Goal: Task Accomplishment & Management: Manage account settings

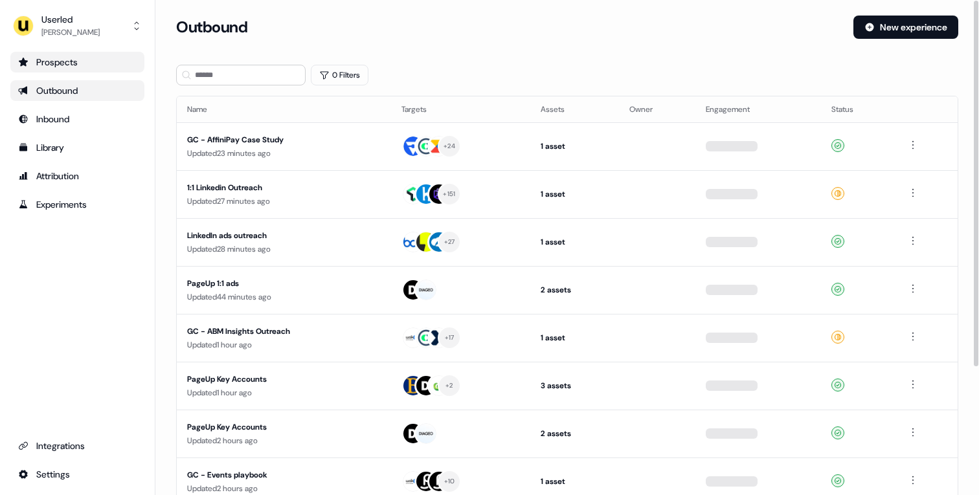
click at [77, 57] on div "Prospects" at bounding box center [77, 62] width 119 height 13
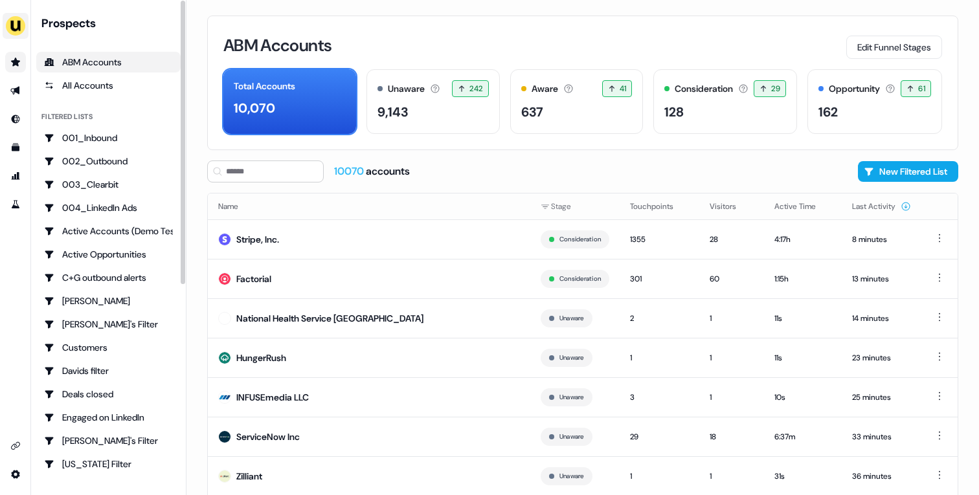
click at [18, 26] on img "side nav menu" at bounding box center [15, 26] width 21 height 21
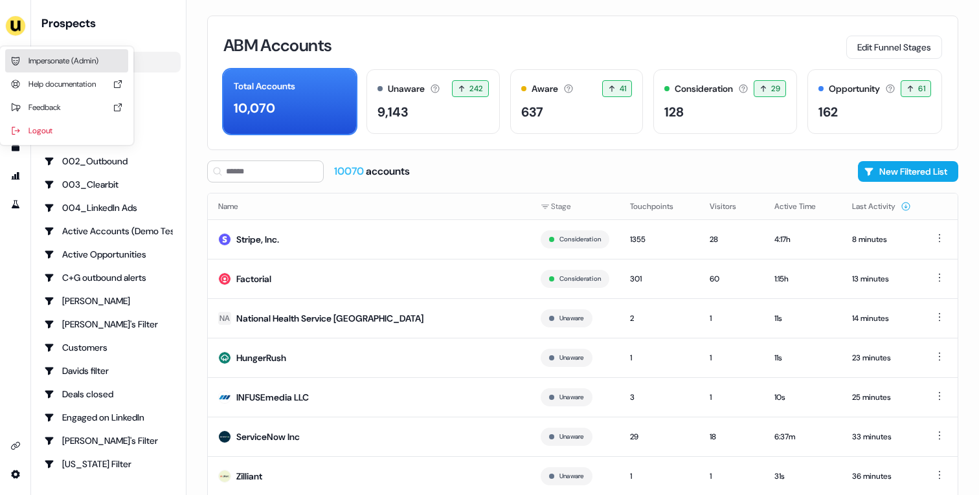
click at [43, 60] on div "Impersonate (Admin)" at bounding box center [66, 60] width 123 height 23
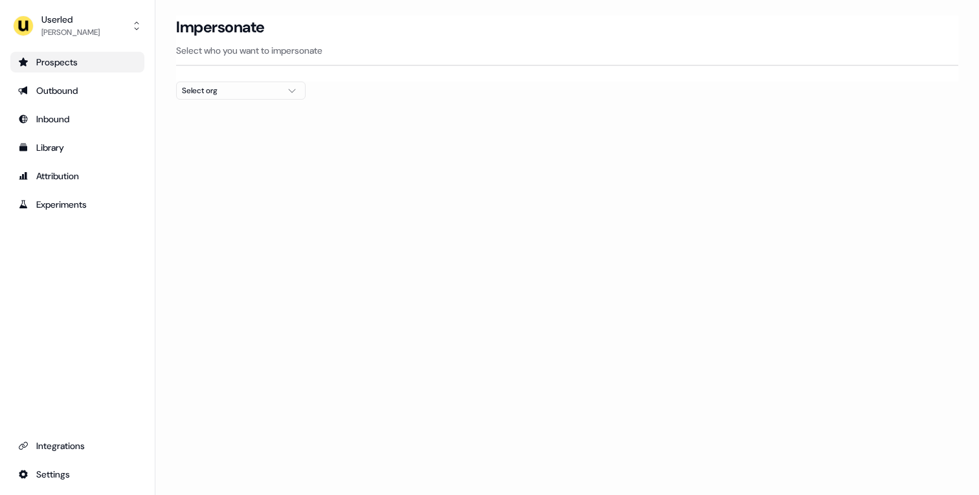
click at [264, 89] on div "Select org" at bounding box center [230, 90] width 97 height 13
type input "******"
click at [225, 131] on div "Pigment" at bounding box center [241, 137] width 128 height 21
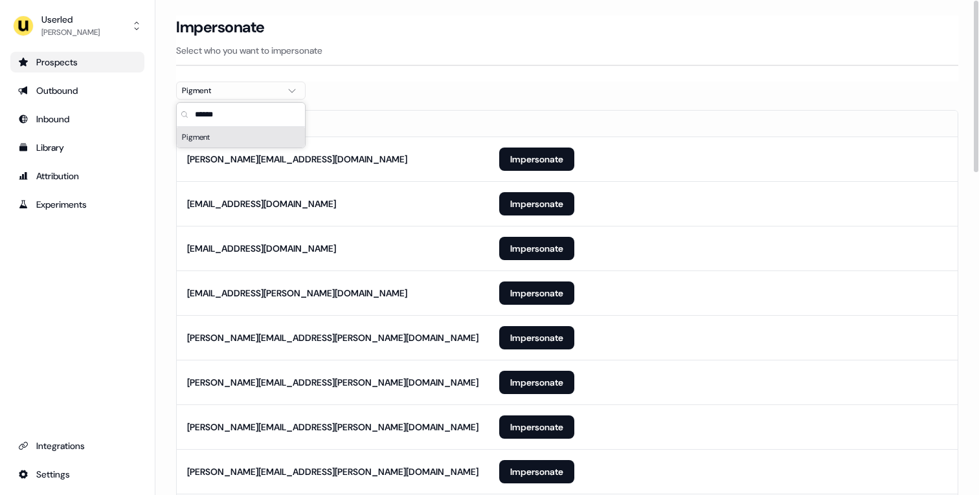
click at [378, 133] on th "Email" at bounding box center [333, 124] width 312 height 26
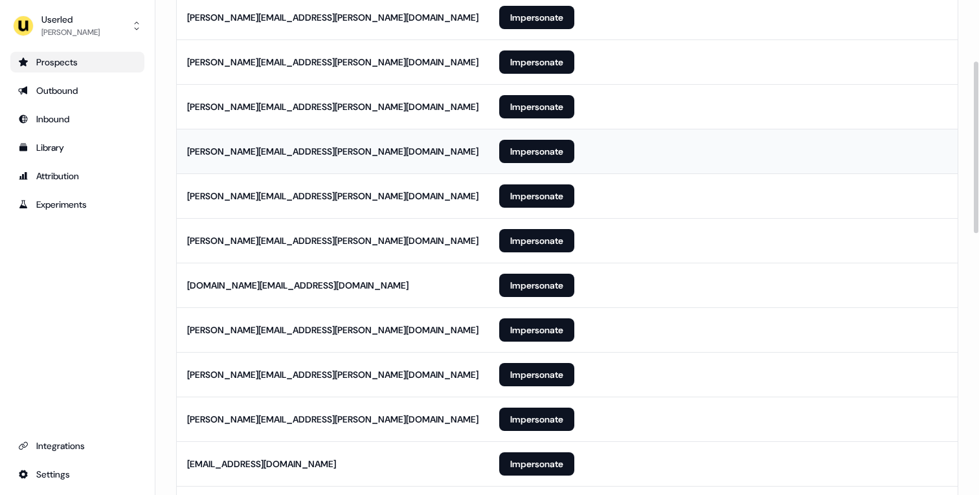
scroll to position [324, 0]
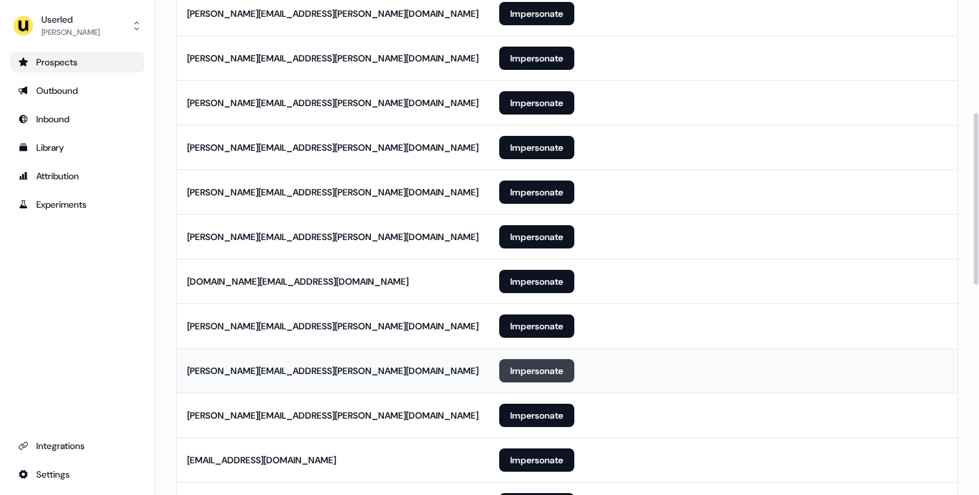
click at [528, 370] on button "Impersonate" at bounding box center [536, 370] width 75 height 23
